Goal: Task Accomplishment & Management: Use online tool/utility

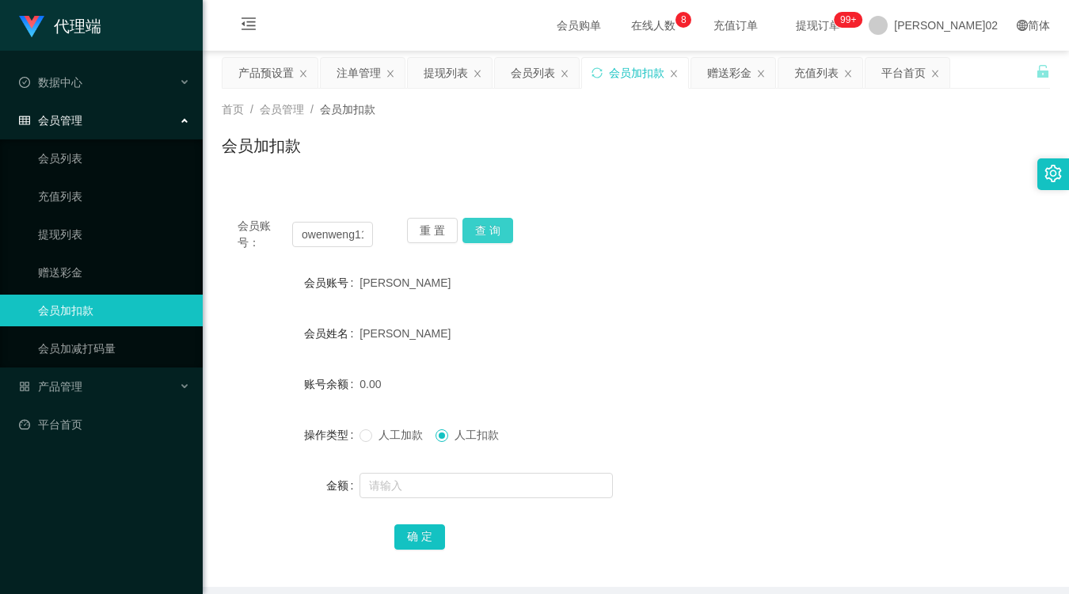
scroll to position [0, 4]
type input "owenweng11"
click at [499, 230] on button "查 询" at bounding box center [487, 230] width 51 height 25
drag, startPoint x: 581, startPoint y: 269, endPoint x: 801, endPoint y: 106, distance: 273.9
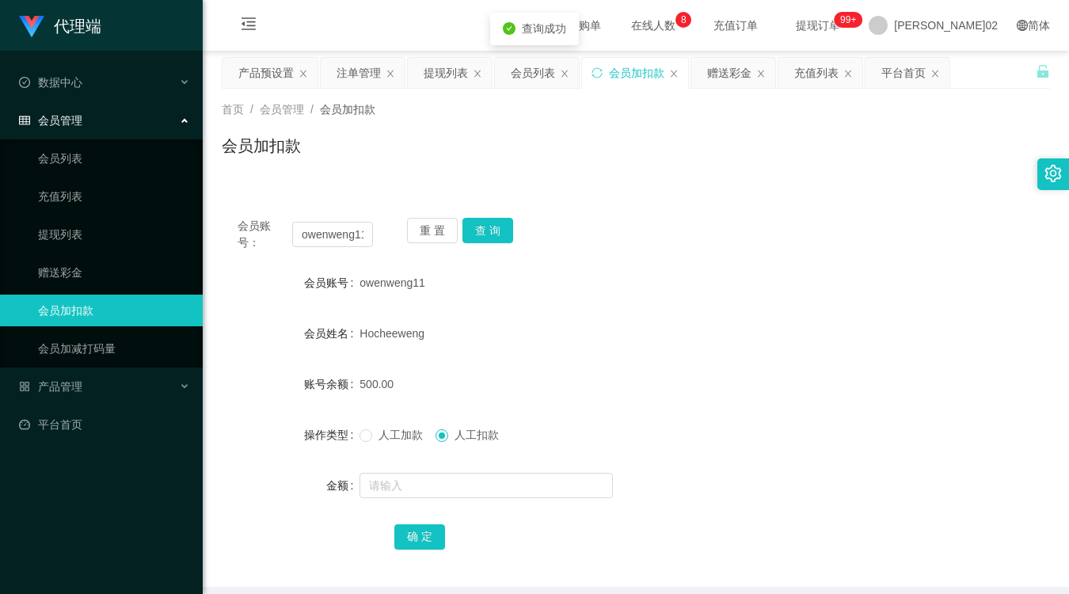
click at [602, 258] on div "会员账号： owenweng11 重 置 查 询 会员账号 owenweng11 会员姓名 Hocheeweng 账号余额 500.00 操作类型 人工加款 …" at bounding box center [636, 394] width 828 height 385
click at [256, 77] on div "产品预设置" at bounding box center [265, 73] width 55 height 30
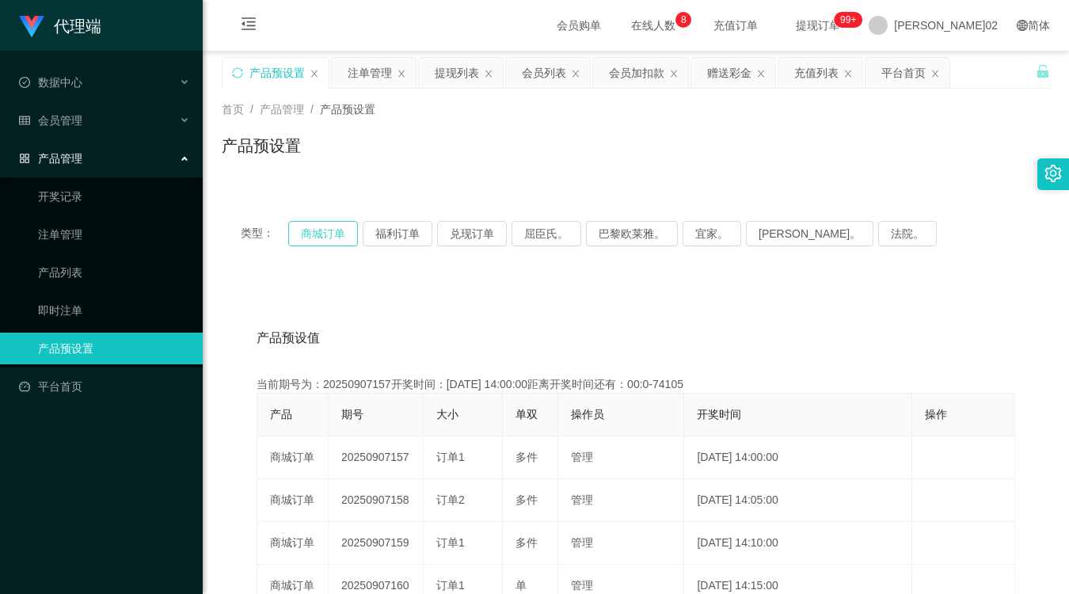
click at [330, 226] on button "商城订单" at bounding box center [323, 233] width 70 height 25
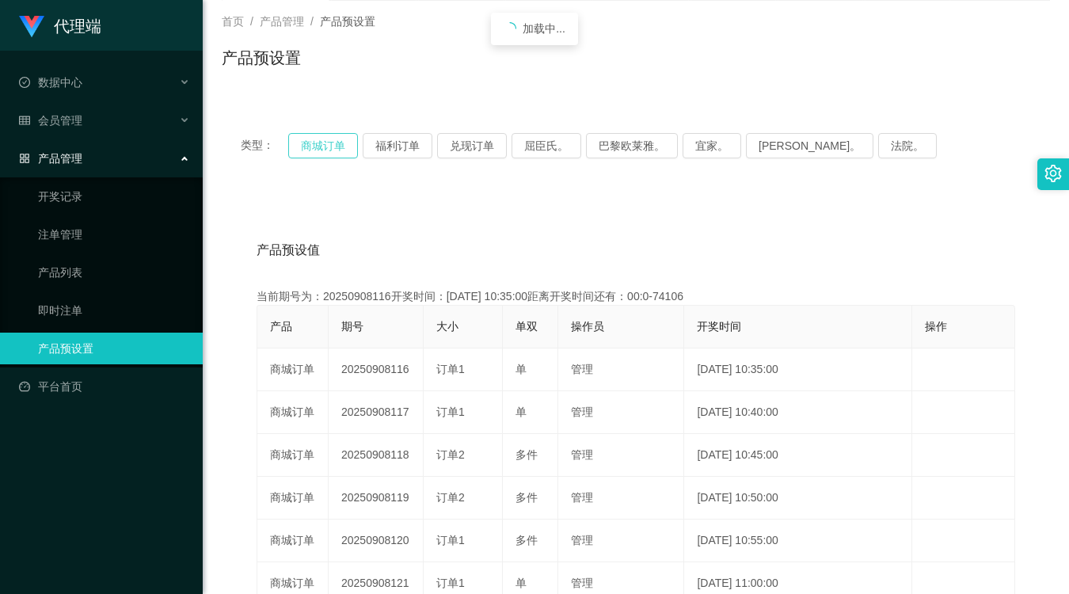
type button "k3wph"
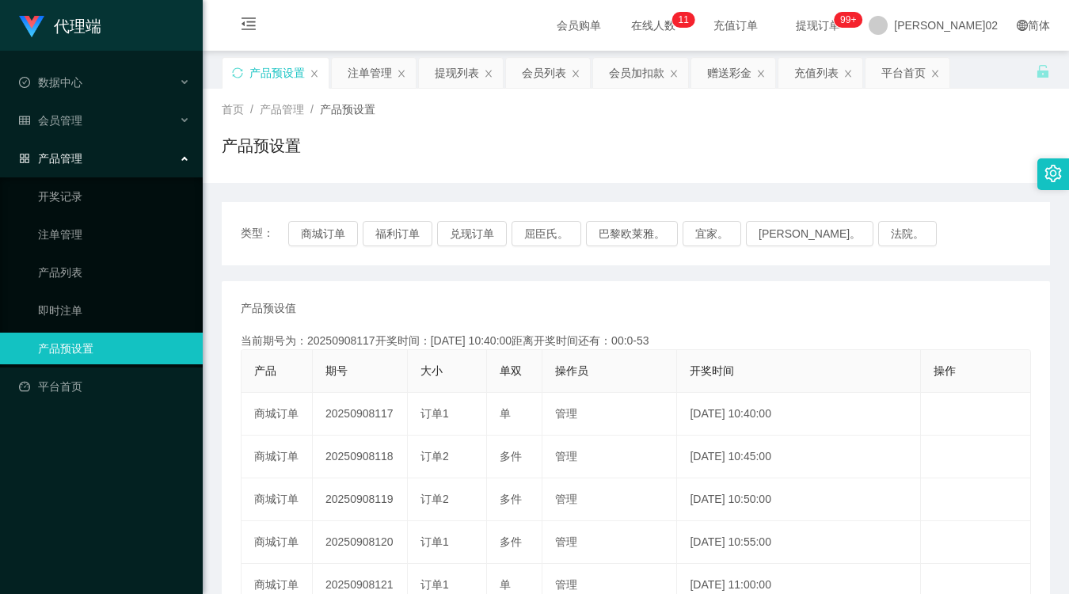
click at [350, 259] on div "类型： 商城订单 福利订单 兑现订单 屈臣氏。 巴黎欧莱雅。 宜家。 [PERSON_NAME]。 法院。" at bounding box center [636, 233] width 828 height 63
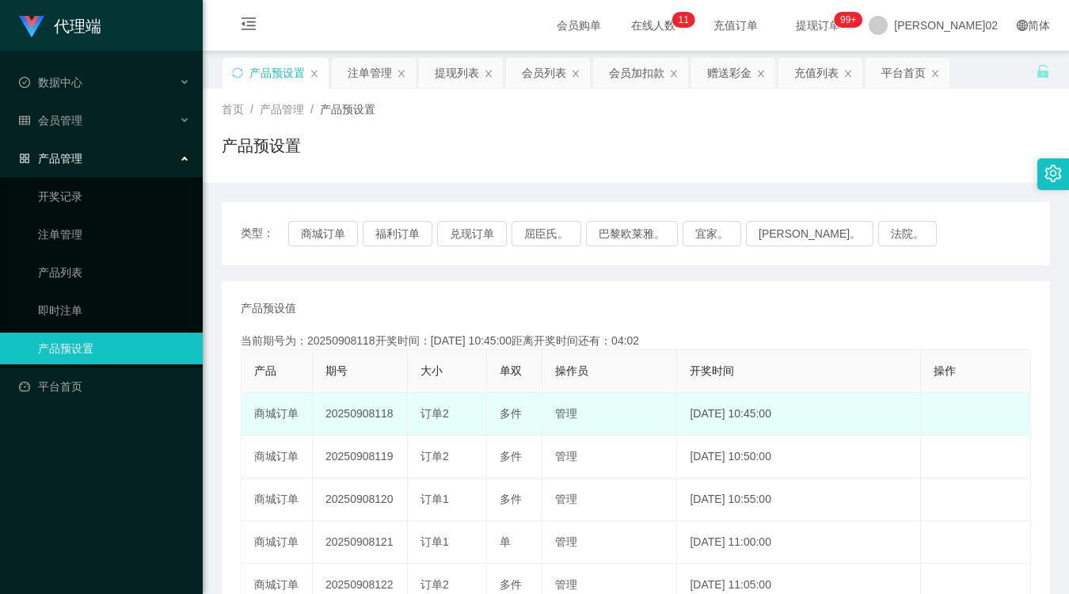
click at [358, 414] on td "20250908118" at bounding box center [360, 414] width 95 height 43
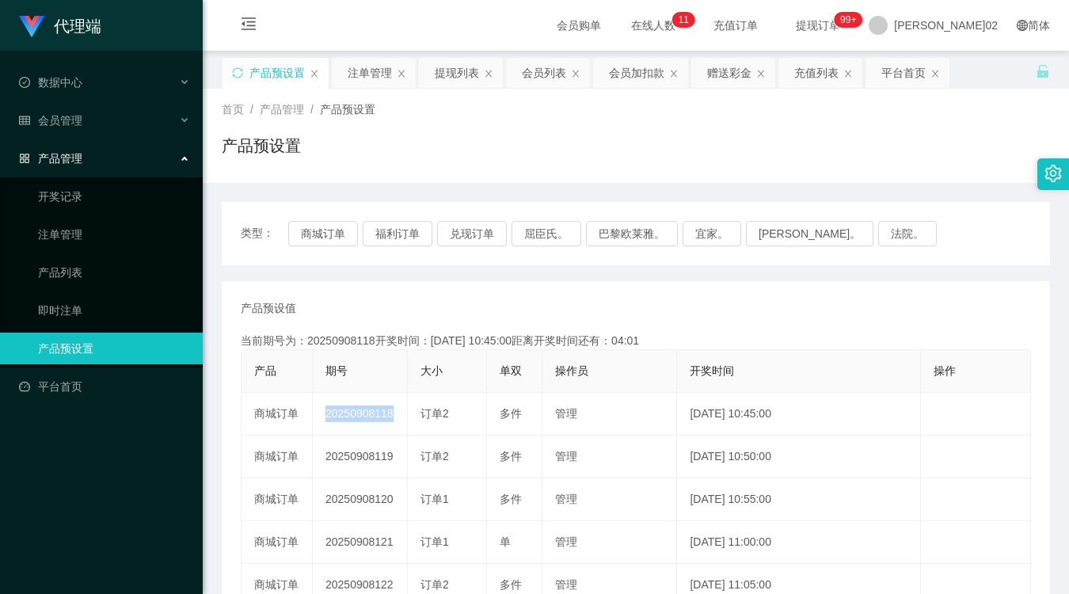
copy td "20250908118"
click at [339, 230] on button "商城订单" at bounding box center [323, 233] width 70 height 25
click at [972, 298] on div "产品预设值 添加期号 当前期号为：20250908118开奖时间：[DATE] 10:45:00距离开奖时间还有：03:47 产品 期号 大小 单双 操作员 …" at bounding box center [636, 585] width 828 height 609
click at [321, 230] on button "商城订单" at bounding box center [323, 233] width 70 height 25
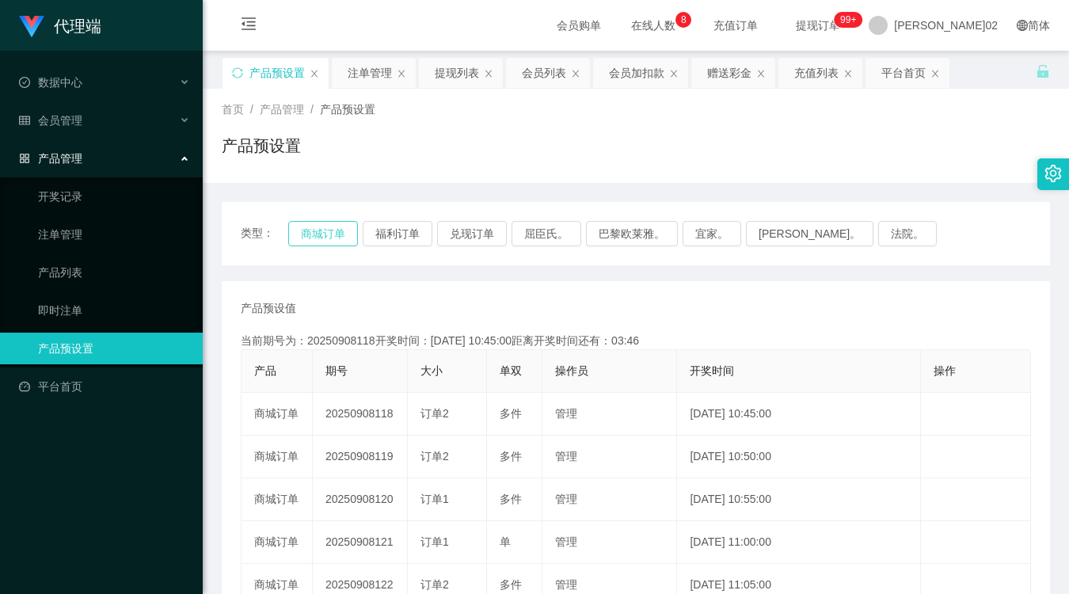
click at [321, 230] on button "商城订单" at bounding box center [323, 233] width 70 height 25
click at [332, 226] on button "商城订单" at bounding box center [323, 233] width 70 height 25
